Goal: Task Accomplishment & Management: Manage account settings

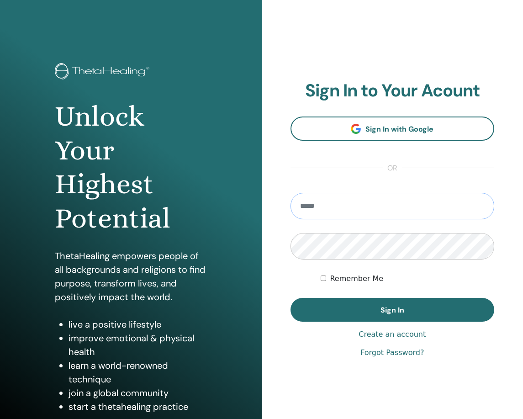
type input "**********"
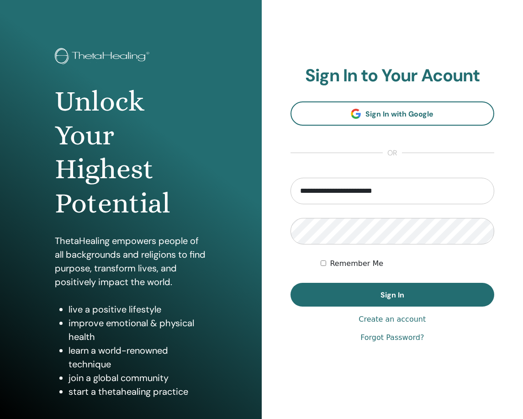
scroll to position [20, 0]
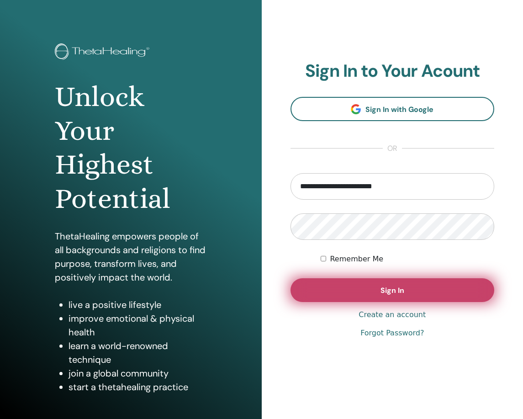
click at [395, 294] on span "Sign In" at bounding box center [393, 291] width 24 height 10
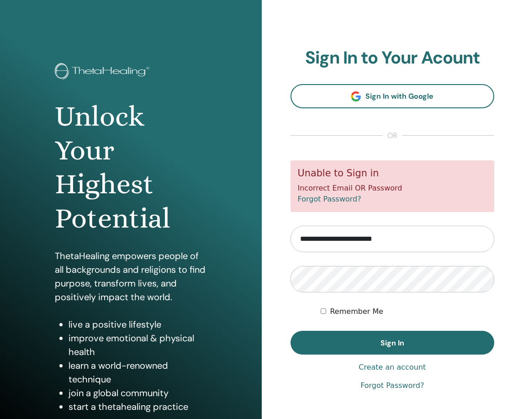
click at [382, 367] on link "Create an account" at bounding box center [392, 367] width 67 height 11
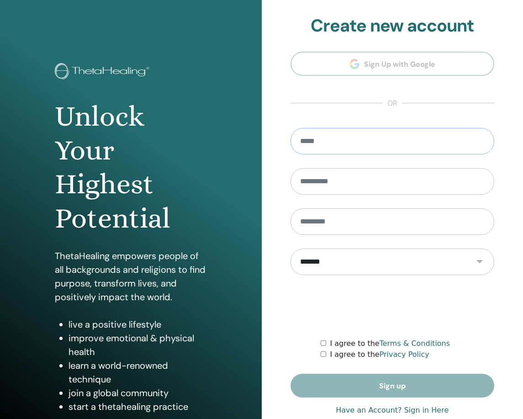
click at [361, 143] on input "email" at bounding box center [393, 141] width 204 height 27
type input "**********"
type input "******"
type input "********"
select select "***"
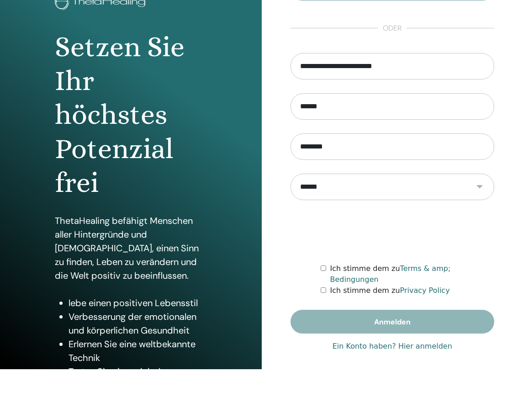
scroll to position [69, 0]
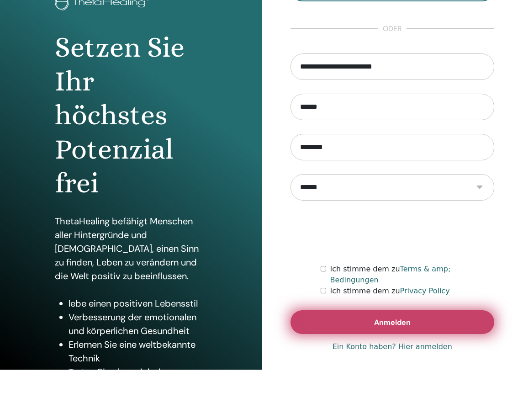
click at [327, 318] on button "Anmelden" at bounding box center [393, 322] width 204 height 24
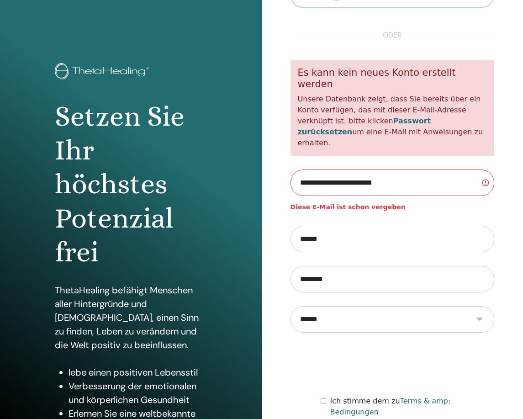
click at [381, 124] on link "Passwort zurücksetzen" at bounding box center [364, 127] width 133 height 20
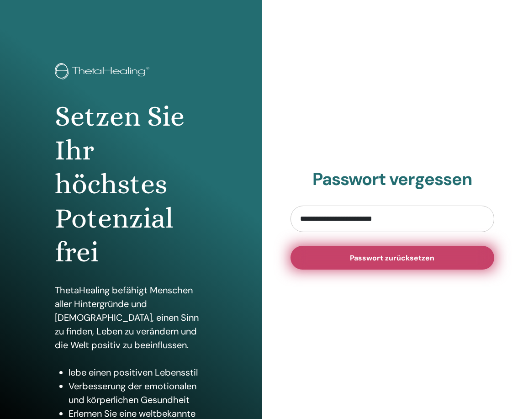
click at [370, 255] on span "Passwort zurücksetzen" at bounding box center [392, 258] width 85 height 10
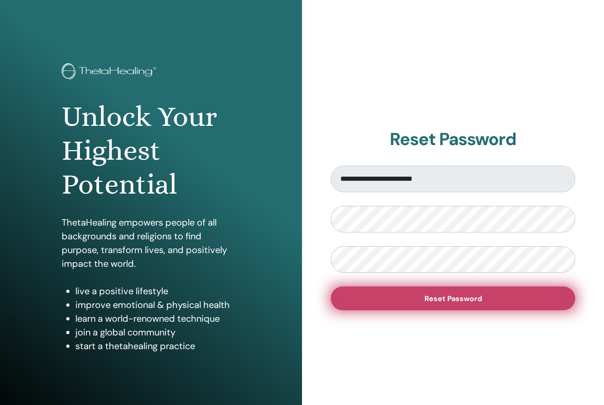
click at [470, 302] on span "Reset Password" at bounding box center [454, 298] width 58 height 10
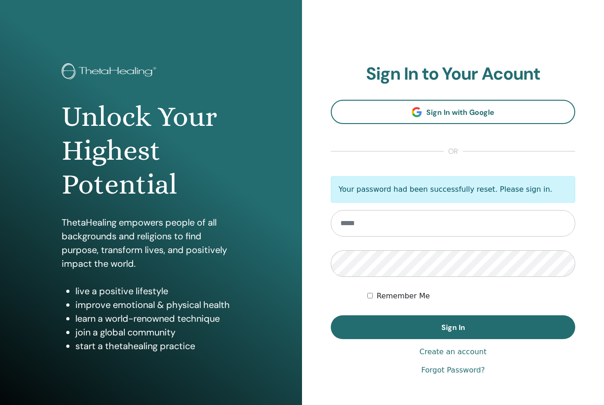
type input "**********"
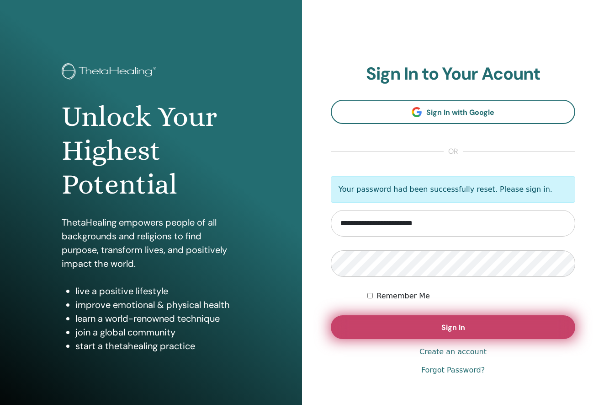
click at [391, 322] on button "Sign In" at bounding box center [453, 327] width 245 height 24
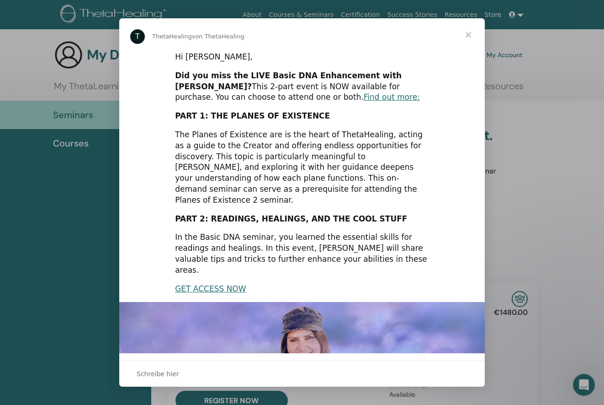
click at [468, 33] on span "Schließen" at bounding box center [468, 34] width 33 height 33
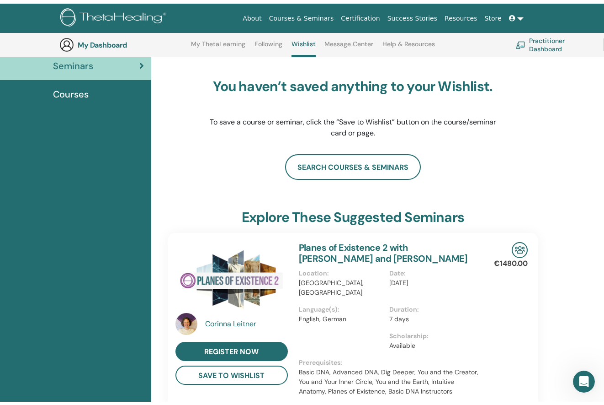
scroll to position [54, 0]
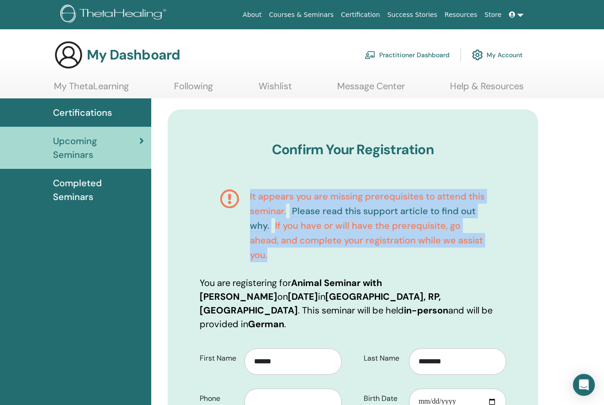
drag, startPoint x: 248, startPoint y: 192, endPoint x: 309, endPoint y: 254, distance: 87.3
click at [309, 254] on div "It appears you are missing prerequisites to attend this seminar. Please read th…" at bounding box center [353, 225] width 307 height 101
copy h4 "It appears you are missing prerequisites to attend this seminar. Please read th…"
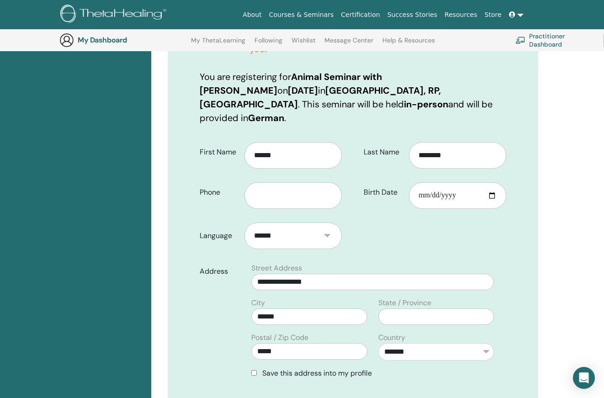
scroll to position [232, 0]
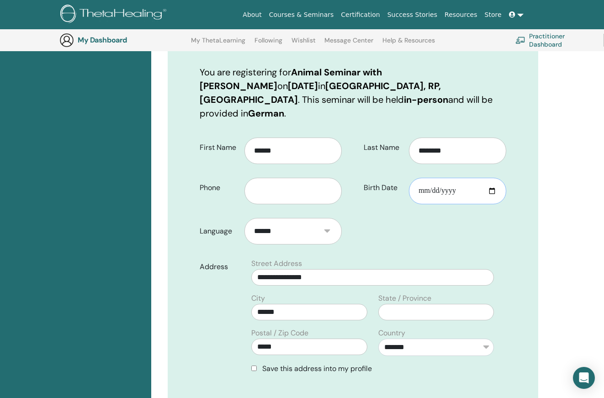
click at [452, 178] on input "Birth Date" at bounding box center [457, 191] width 97 height 27
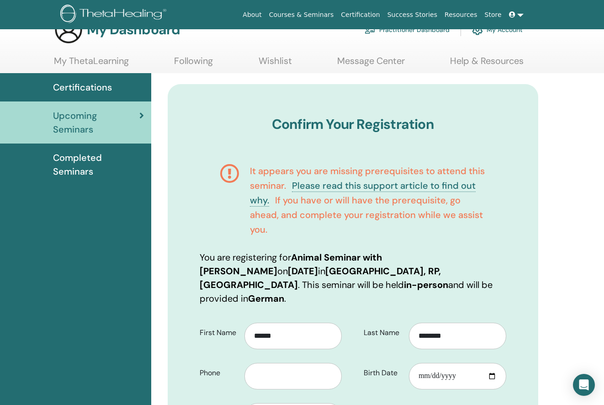
scroll to position [0, 0]
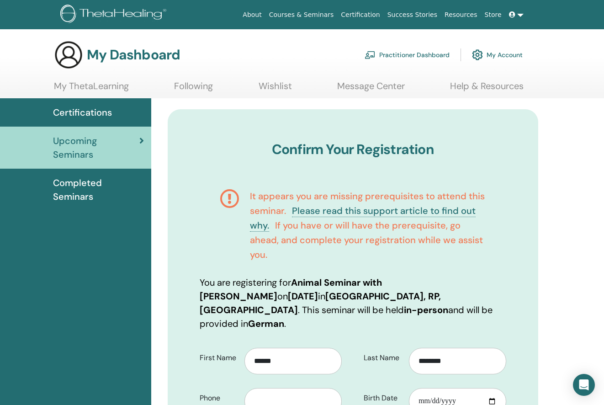
click at [308, 209] on link "Please read this support article to find out why." at bounding box center [363, 218] width 226 height 27
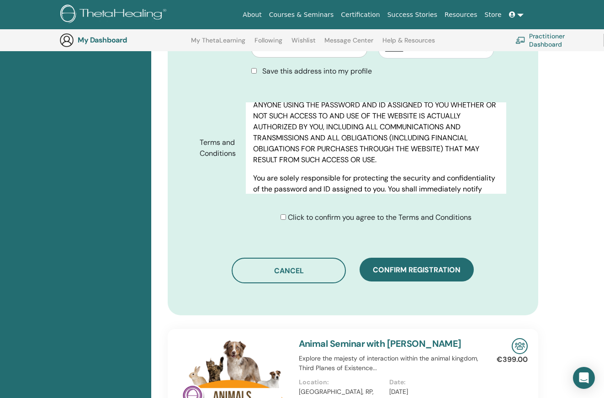
scroll to position [521, 0]
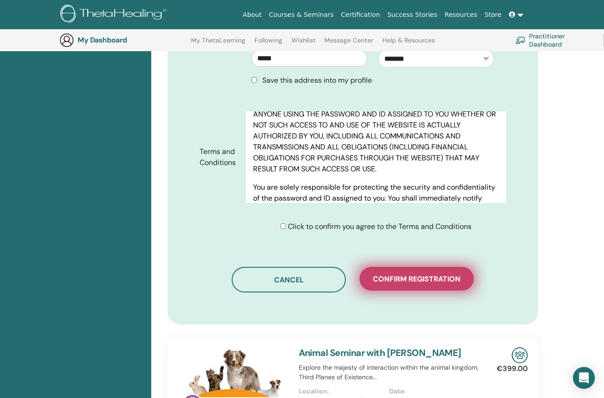
click at [410, 274] on span "Confirm registration" at bounding box center [417, 279] width 88 height 10
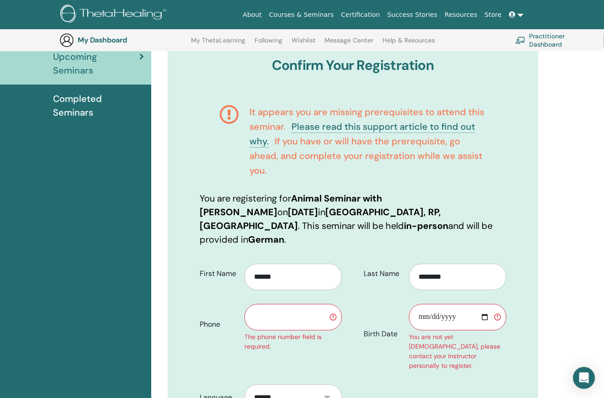
scroll to position [101, 0]
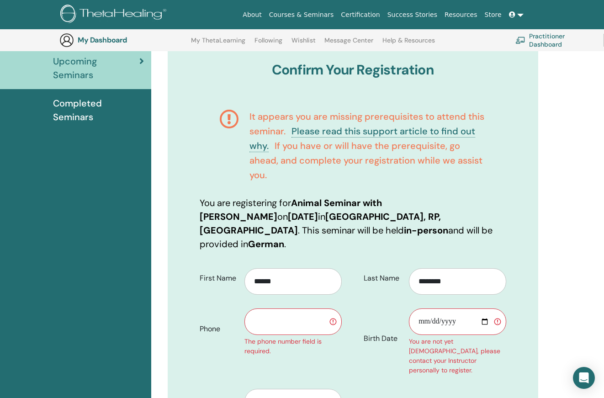
click at [332, 309] on input "text" at bounding box center [293, 322] width 97 height 27
click at [332, 310] on input "text" at bounding box center [293, 322] width 97 height 27
click at [521, 15] on link at bounding box center [517, 14] width 22 height 17
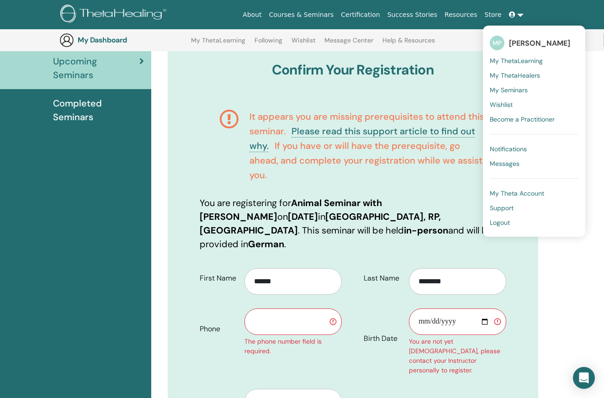
click at [518, 11] on link at bounding box center [517, 14] width 22 height 17
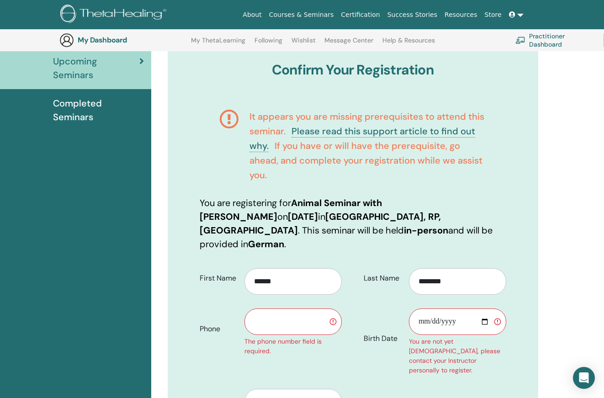
click at [283, 309] on input "text" at bounding box center [293, 322] width 97 height 27
type input "*"
type input "**********"
click at [447, 309] on input "Birth Date" at bounding box center [457, 322] width 97 height 27
click at [497, 310] on input "Birth Date" at bounding box center [457, 322] width 97 height 27
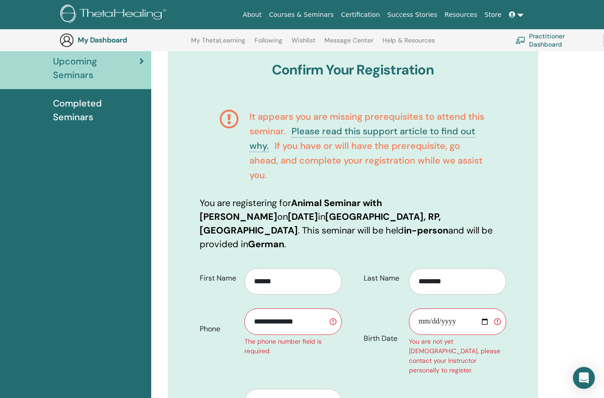
click at [499, 309] on input "Birth Date" at bounding box center [457, 322] width 97 height 27
type input "**********"
click at [480, 314] on input "**********" at bounding box center [457, 322] width 97 height 27
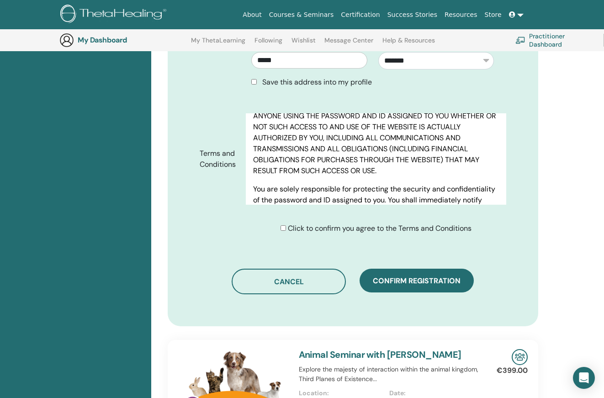
scroll to position [569, 0]
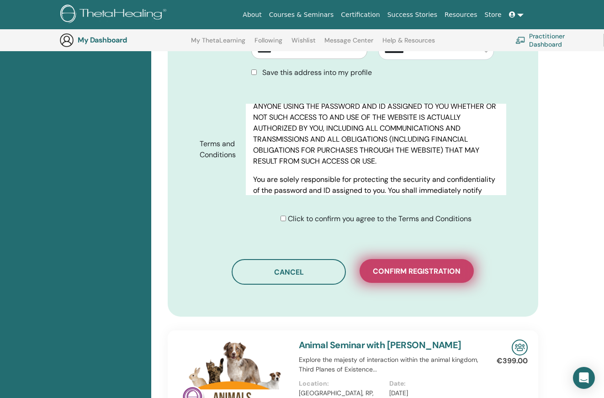
click at [438, 266] on span "Confirm registration" at bounding box center [417, 271] width 88 height 10
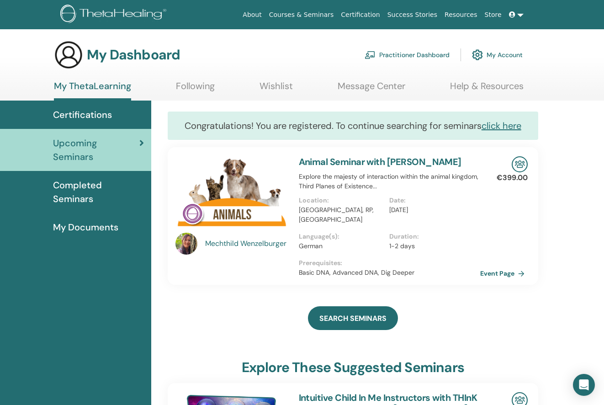
click at [98, 220] on span "My Documents" at bounding box center [85, 227] width 65 height 14
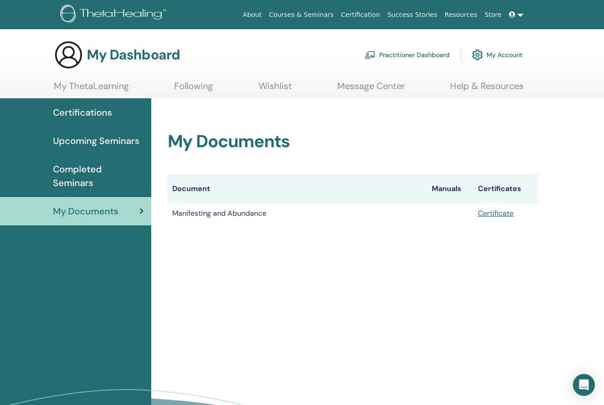
click at [506, 213] on link "Certificate" at bounding box center [496, 213] width 36 height 10
click at [123, 169] on span "Completed Seminars" at bounding box center [98, 175] width 91 height 27
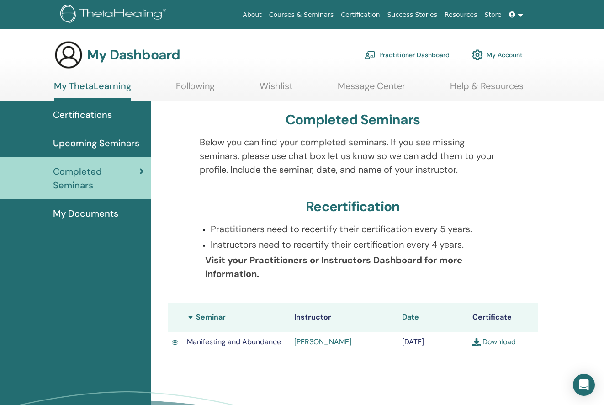
click at [496, 53] on link "My Account" at bounding box center [497, 55] width 51 height 20
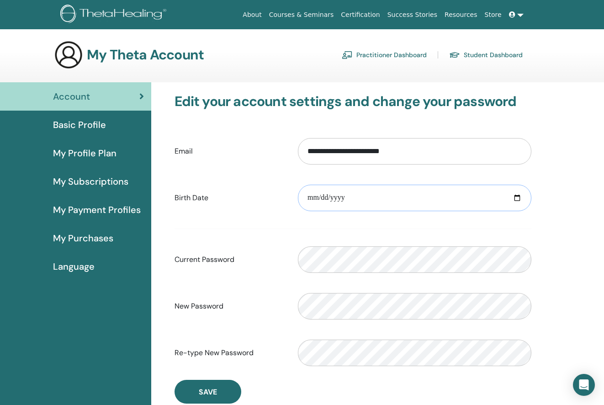
click at [316, 197] on input "date" at bounding box center [415, 198] width 234 height 27
click at [314, 200] on input "date" at bounding box center [415, 198] width 234 height 27
click at [325, 197] on input "date" at bounding box center [415, 198] width 234 height 27
click at [342, 199] on input "date" at bounding box center [415, 198] width 234 height 27
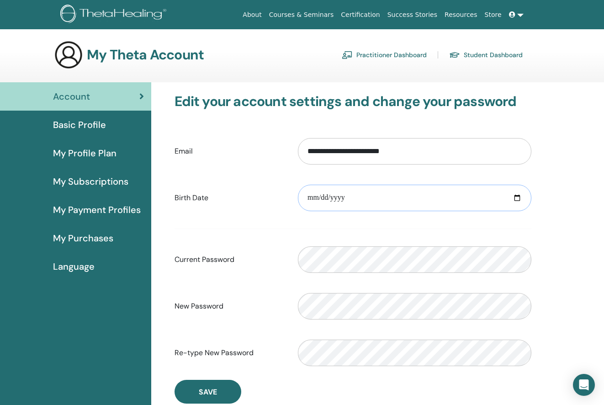
type input "**********"
click at [548, 222] on div "**********" at bounding box center [353, 248] width 393 height 332
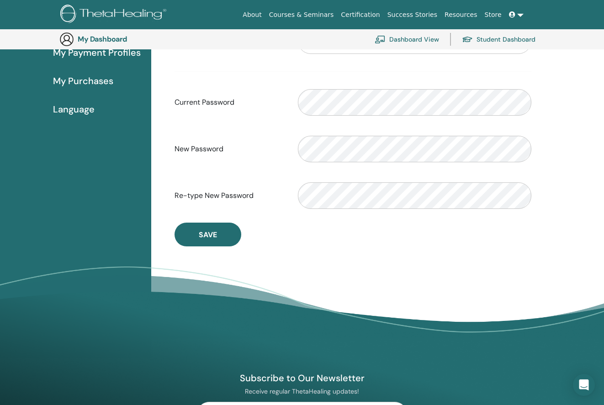
scroll to position [181, 0]
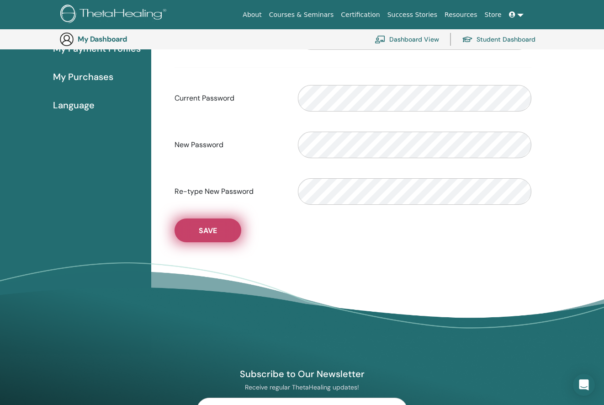
click at [210, 232] on span "Save" at bounding box center [208, 231] width 18 height 10
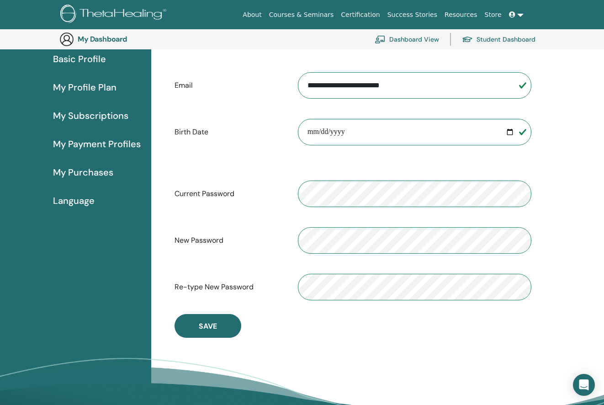
scroll to position [0, 0]
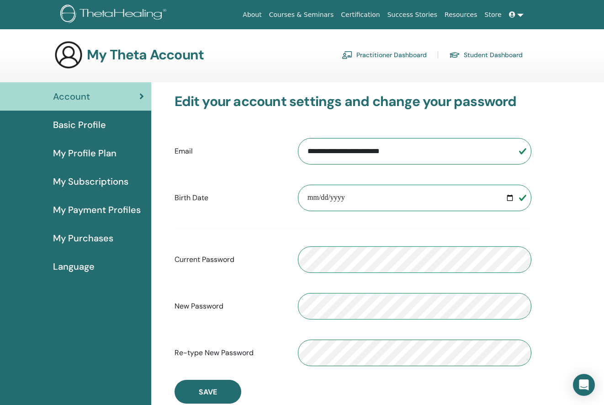
click at [488, 53] on link "Student Dashboard" at bounding box center [486, 55] width 74 height 15
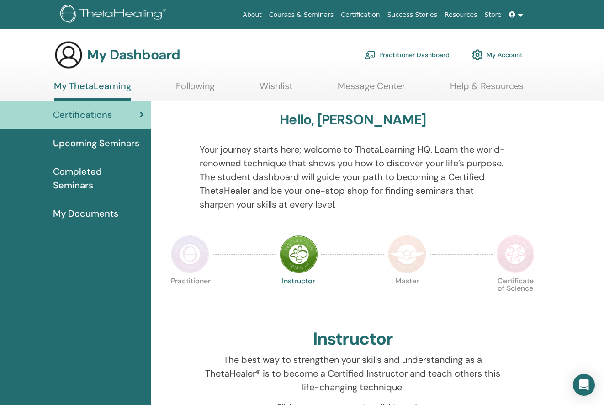
click at [87, 87] on link "My ThetaLearning" at bounding box center [92, 90] width 77 height 20
click at [492, 51] on link "My Account" at bounding box center [497, 55] width 51 height 20
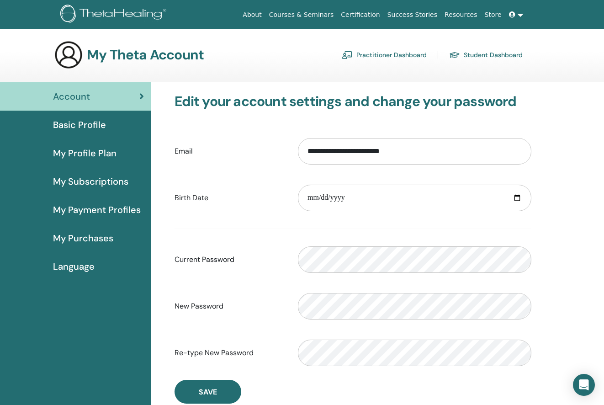
click at [127, 55] on h3 "My Theta Account" at bounding box center [145, 55] width 117 height 16
click at [86, 55] on div "My Theta Account Practitioner Dashboard Student Dashboard" at bounding box center [288, 54] width 469 height 29
click at [129, 10] on img at bounding box center [114, 15] width 109 height 21
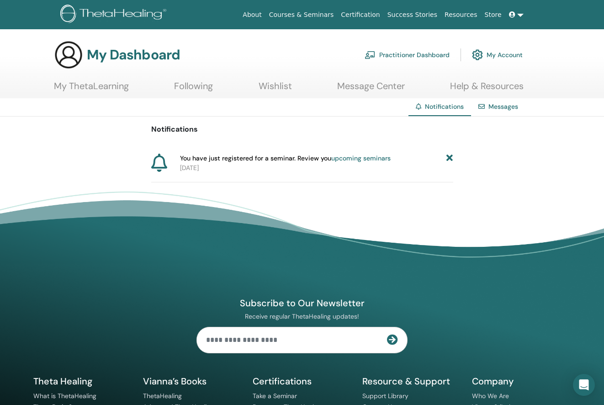
click at [570, 177] on div "Notifications You have just registered for a seminar. Review you upcoming semin…" at bounding box center [302, 150] width 604 height 66
